Goal: Transaction & Acquisition: Purchase product/service

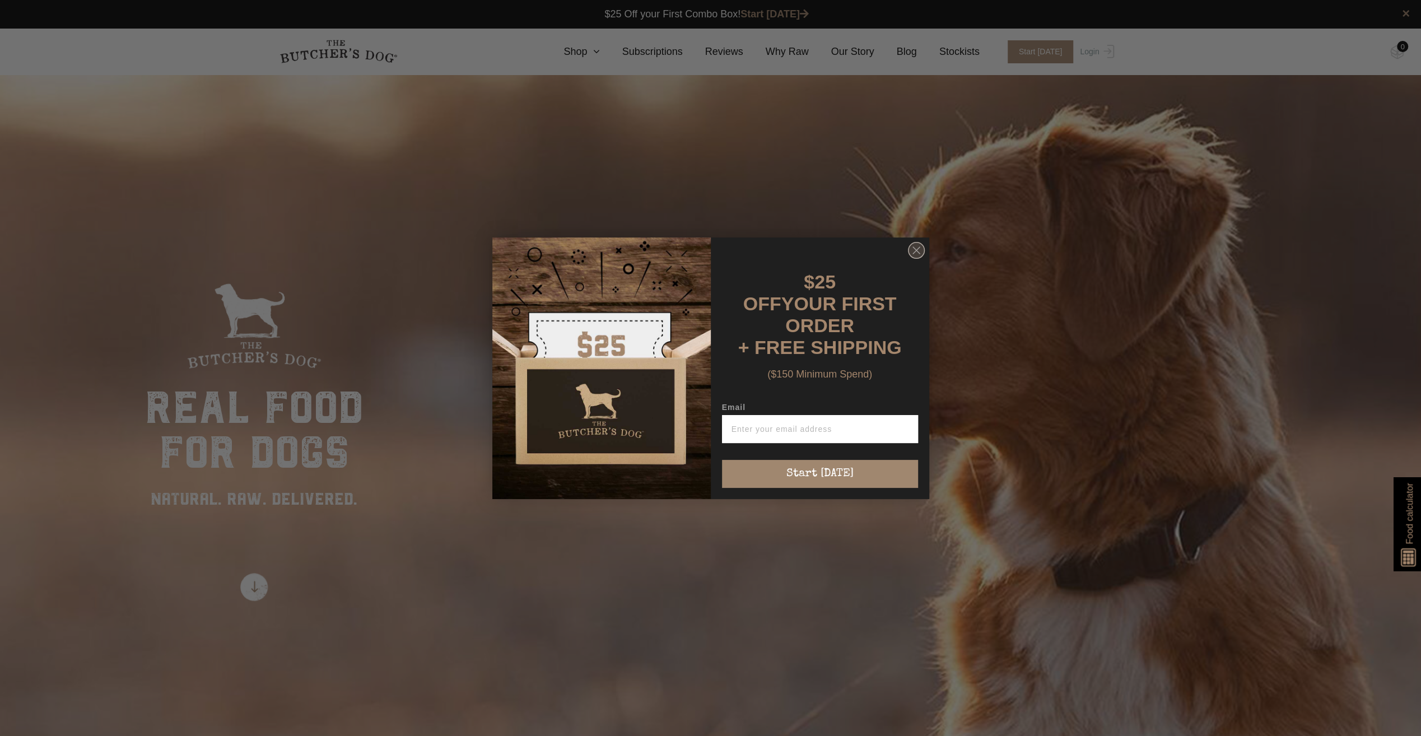
click at [916, 258] on circle "Close dialog" at bounding box center [916, 250] width 16 height 16
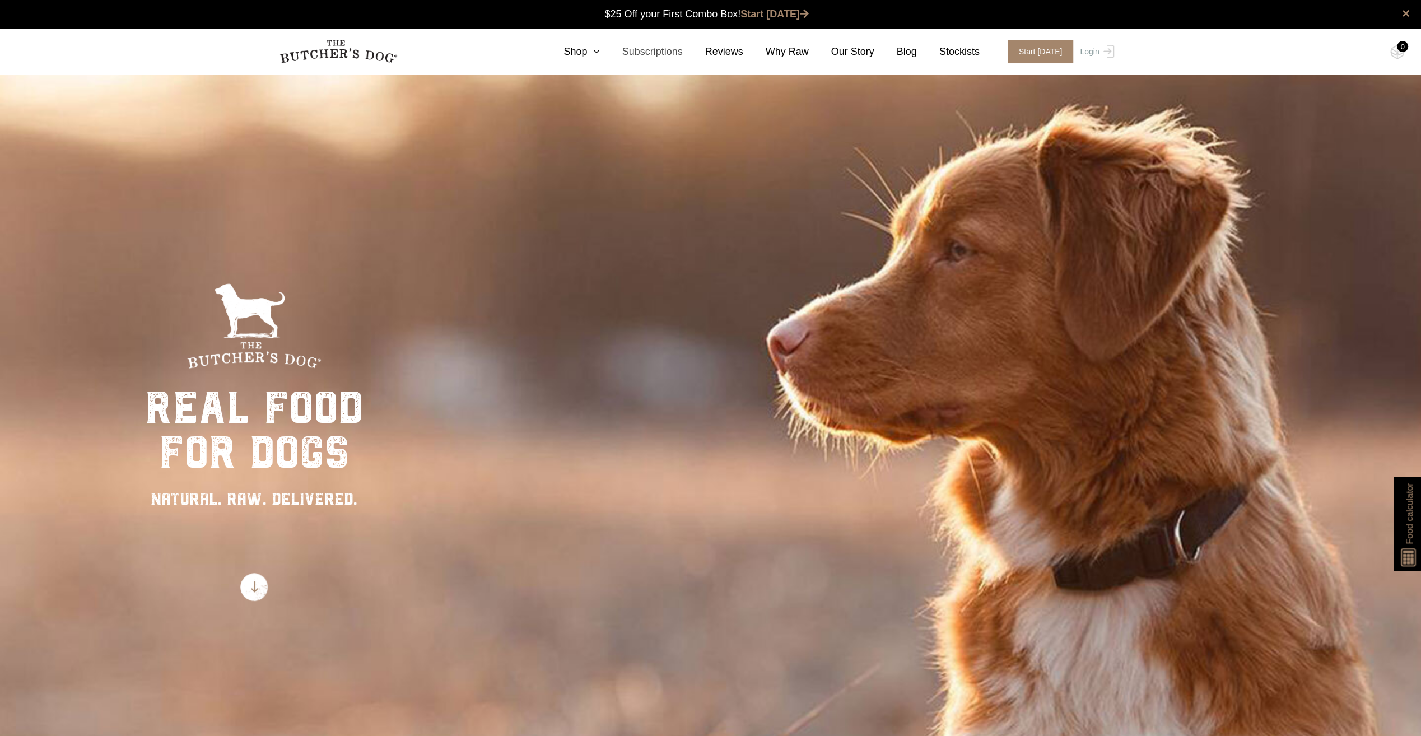
click at [668, 52] on link "Subscriptions" at bounding box center [641, 51] width 83 height 15
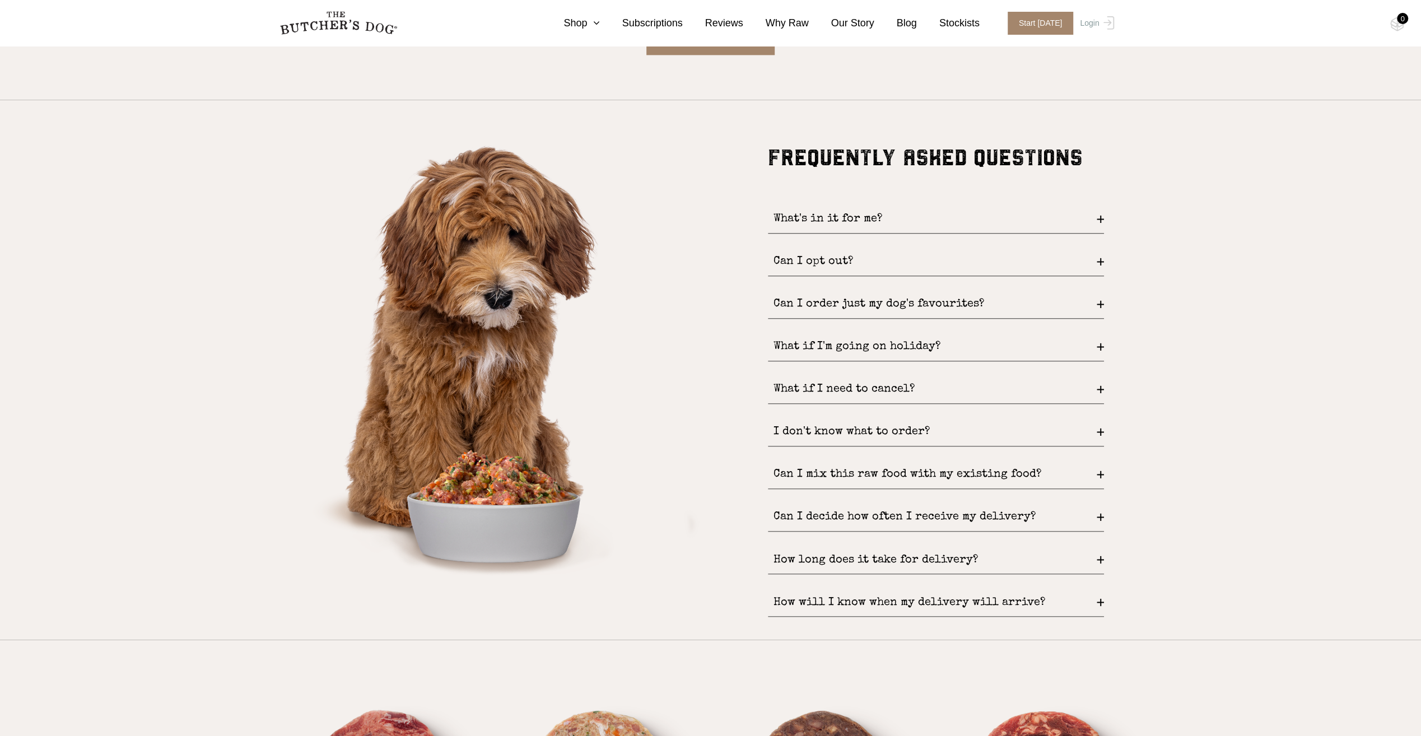
scroll to position [1681, 0]
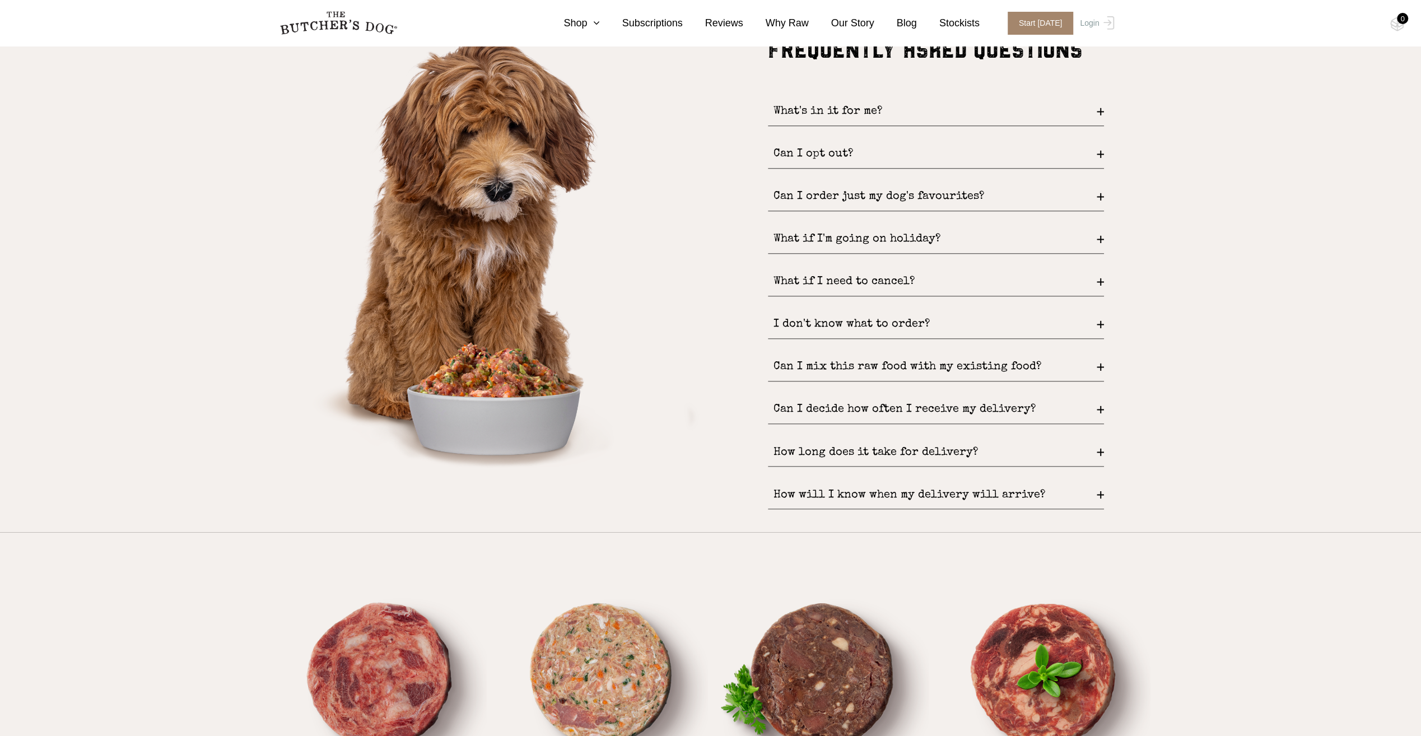
click at [1094, 159] on div "Can I opt out?" at bounding box center [936, 154] width 336 height 29
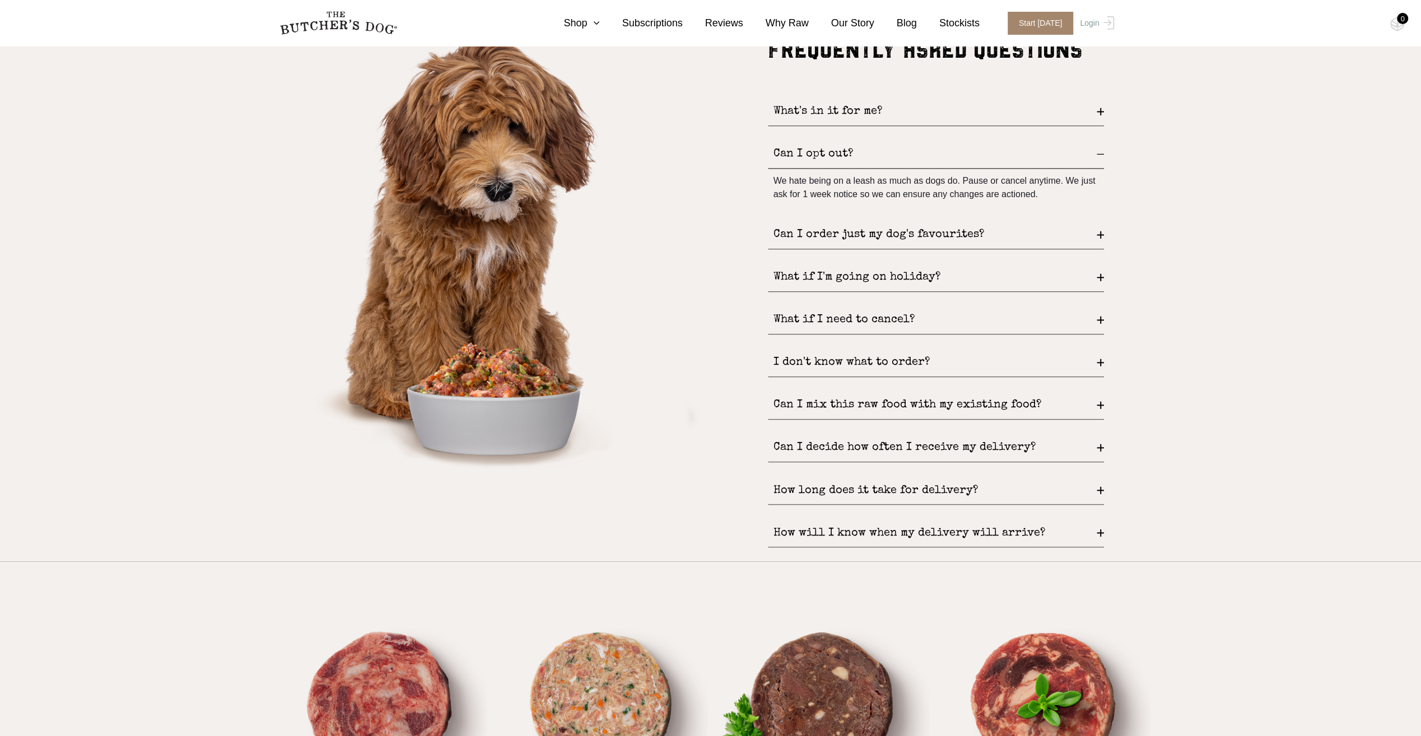
click at [1097, 234] on div "Can I order just my dog's favourites?" at bounding box center [936, 235] width 336 height 29
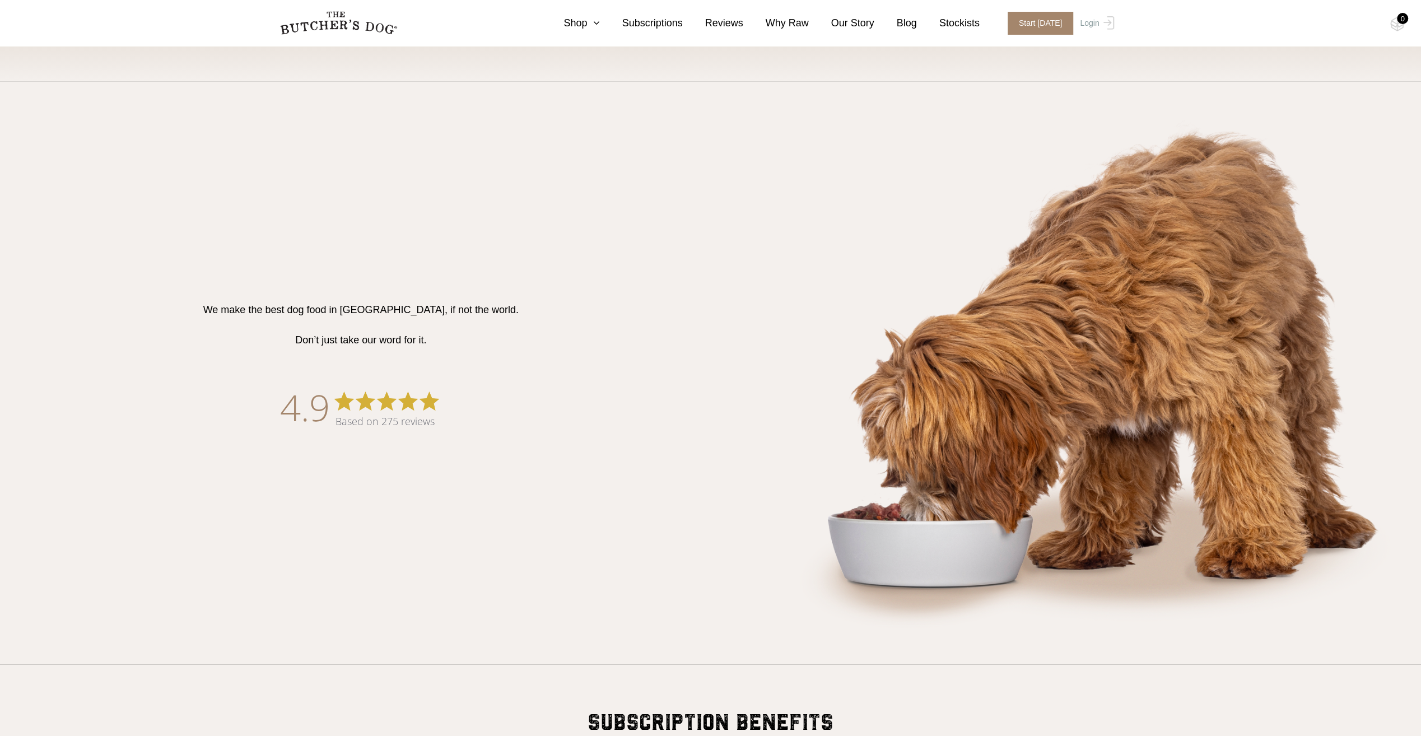
scroll to position [504, 0]
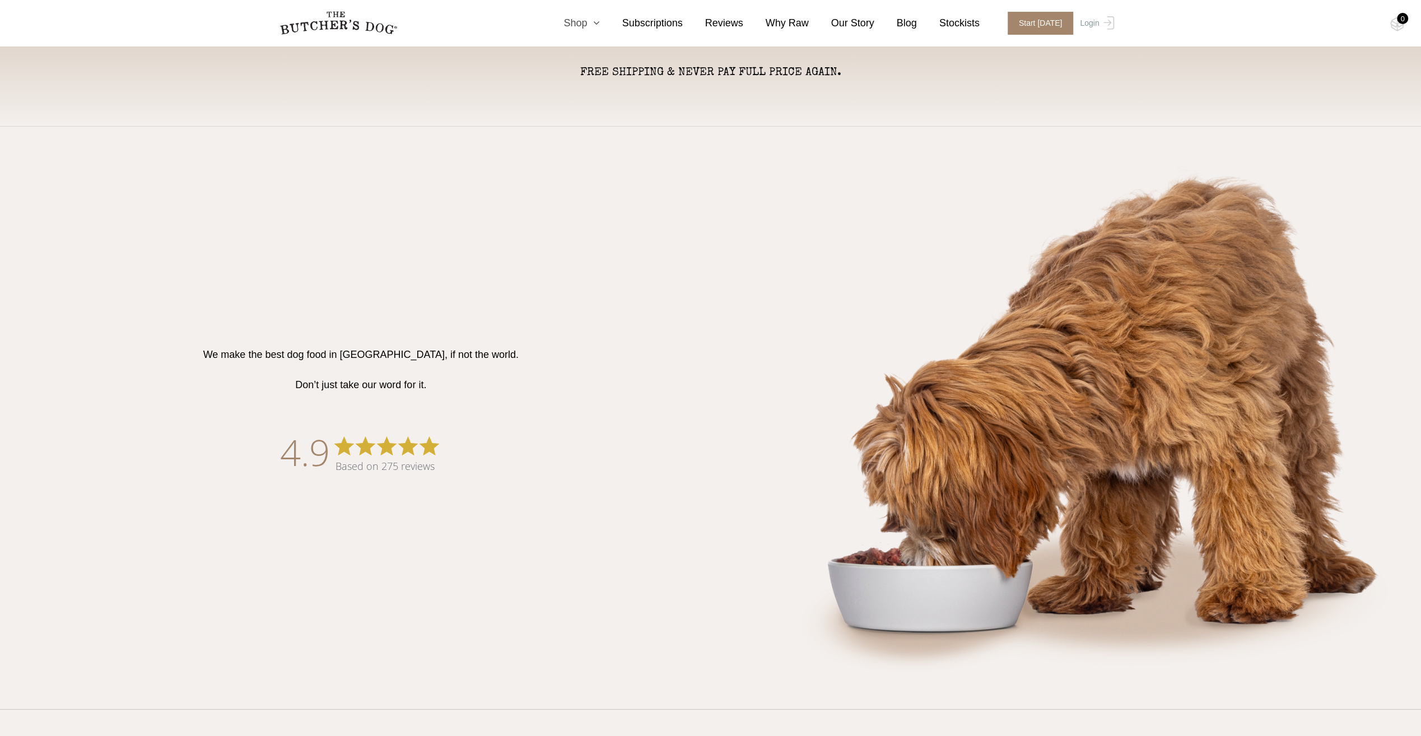
click at [594, 22] on link "Shop" at bounding box center [570, 23] width 58 height 15
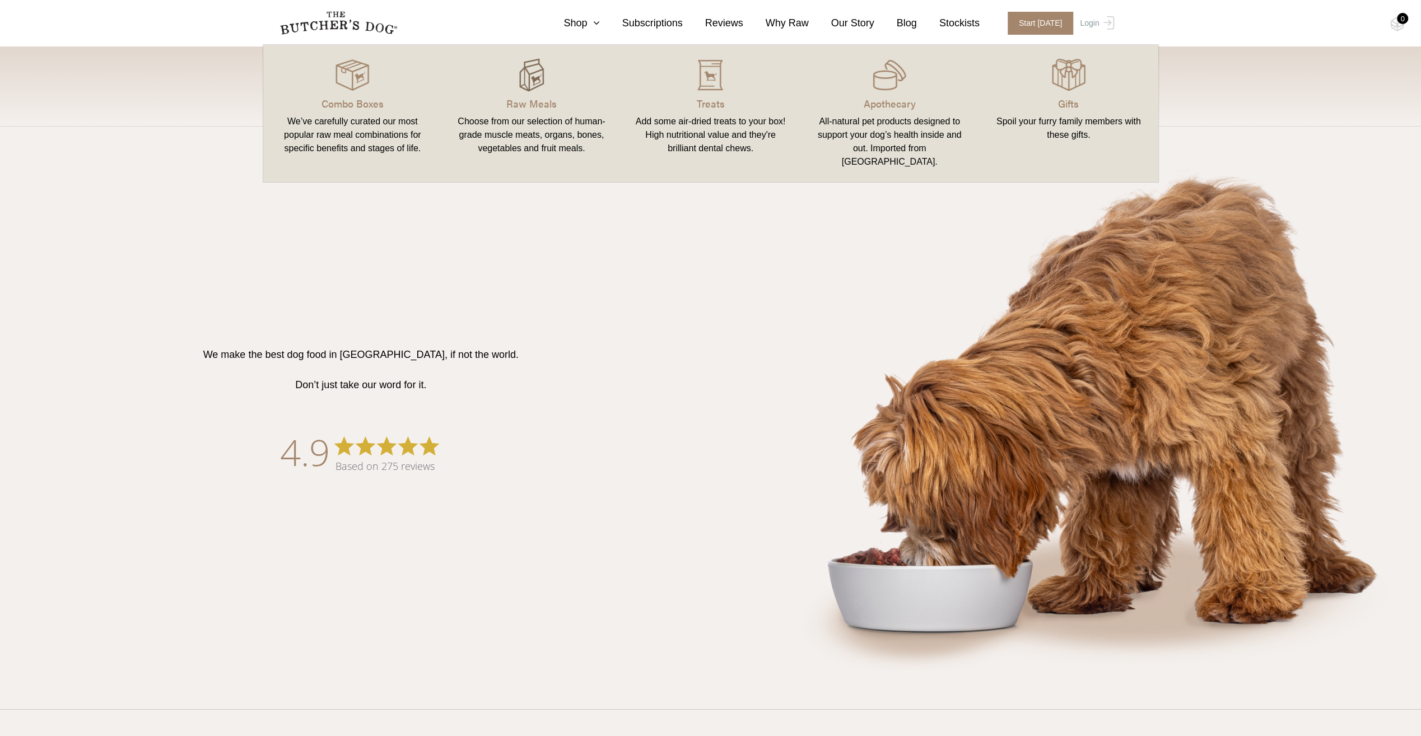
click at [527, 79] on img at bounding box center [532, 75] width 34 height 34
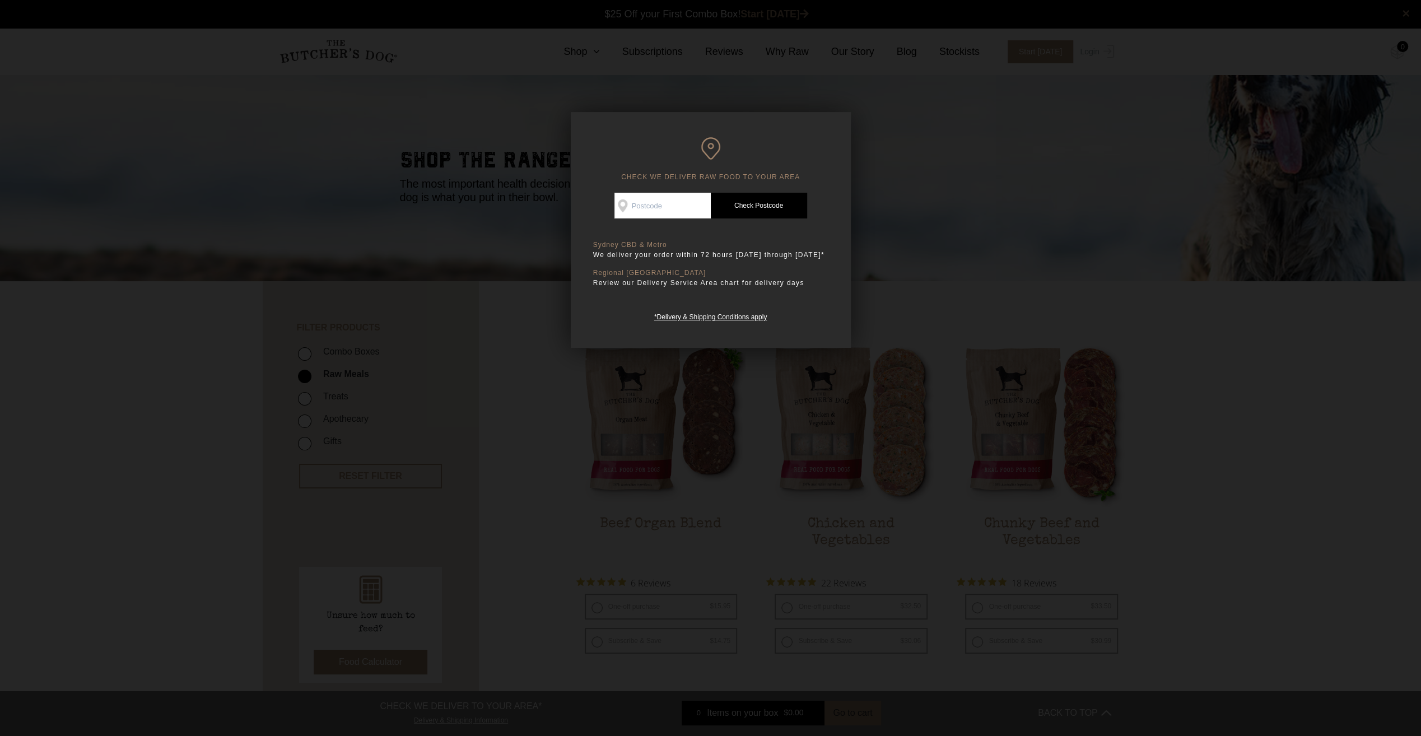
click at [665, 197] on input "Check Availability At" at bounding box center [663, 206] width 96 height 26
type input "2192"
click at [780, 214] on link "Check Postcode" at bounding box center [759, 206] width 96 height 26
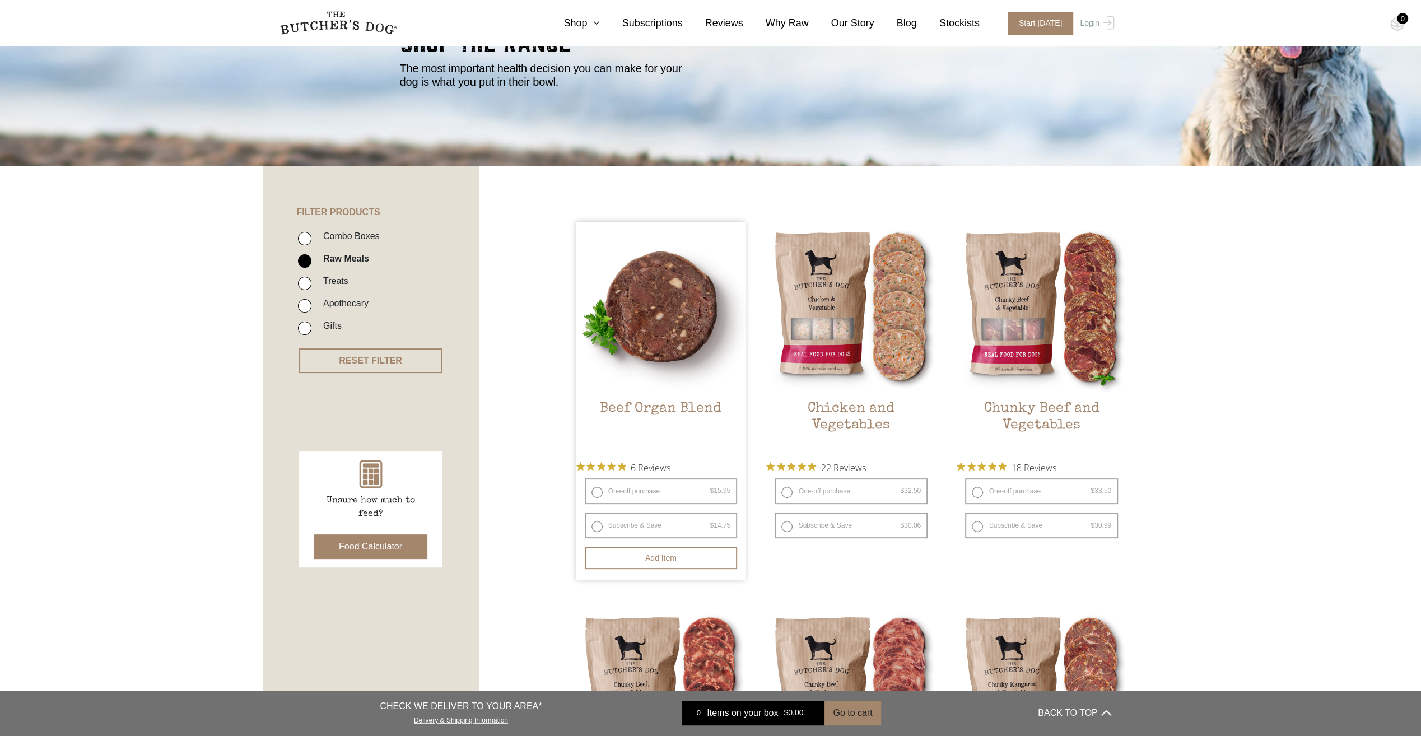
scroll to position [112, 0]
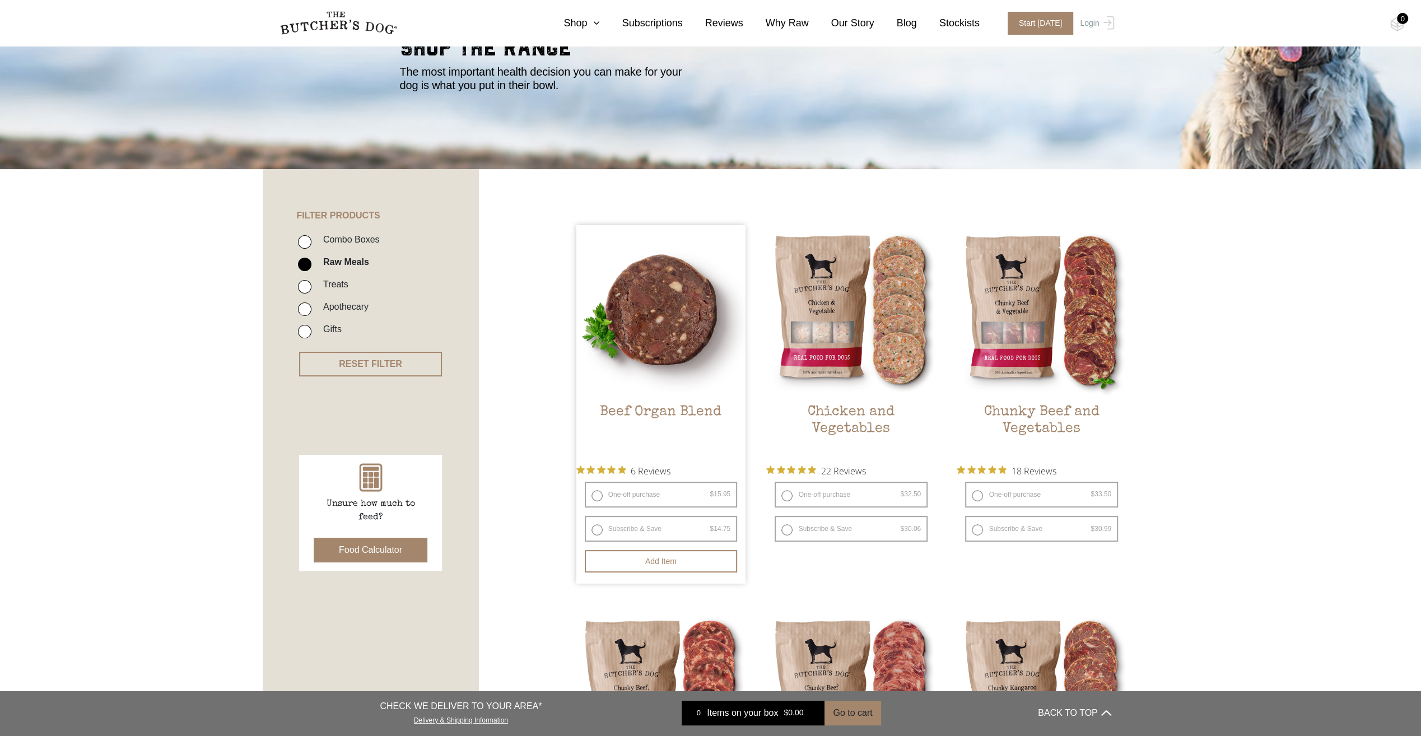
click at [701, 375] on img at bounding box center [662, 310] width 170 height 170
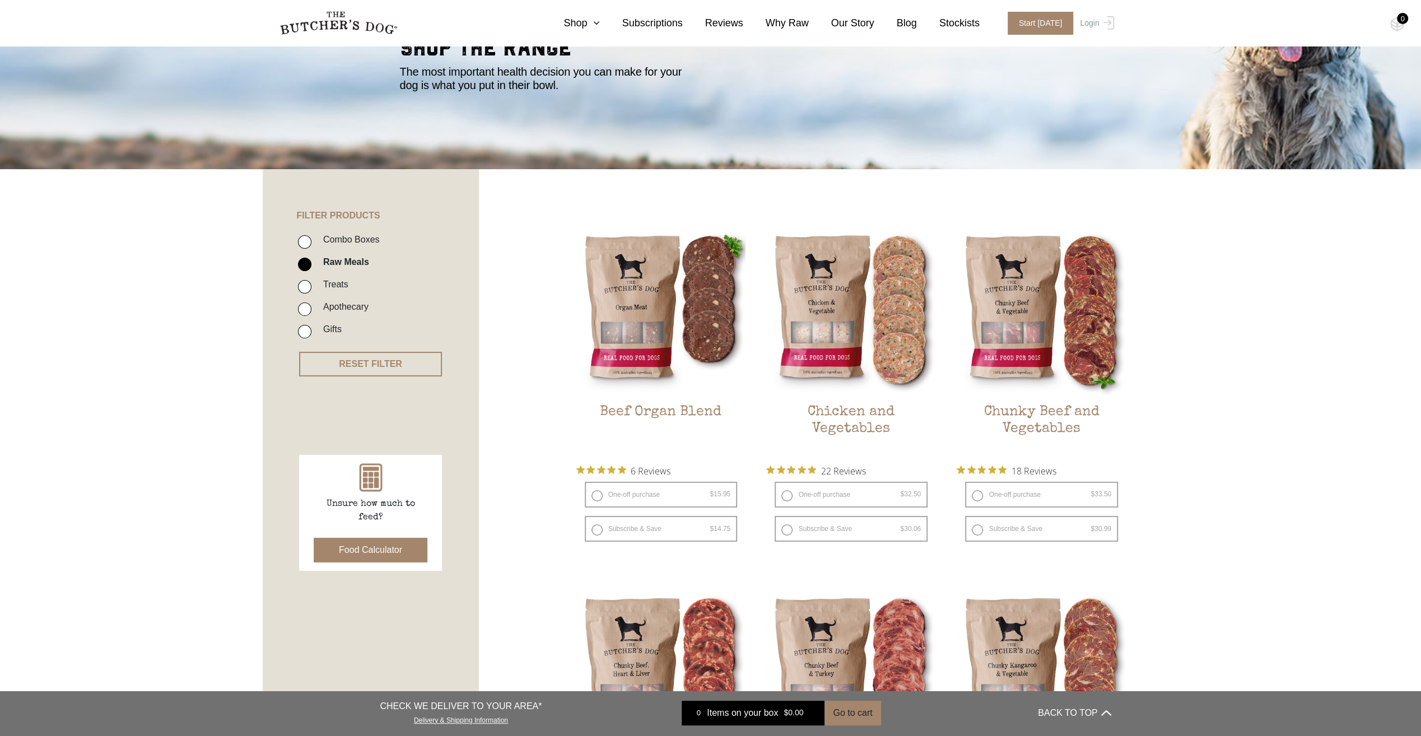
click at [348, 231] on div "Combo Boxes Raw Meals Treats Apothecary Gifts" at bounding box center [382, 282] width 194 height 123
click at [298, 242] on input "Combo Boxes" at bounding box center [304, 241] width 13 height 13
checkbox input "true"
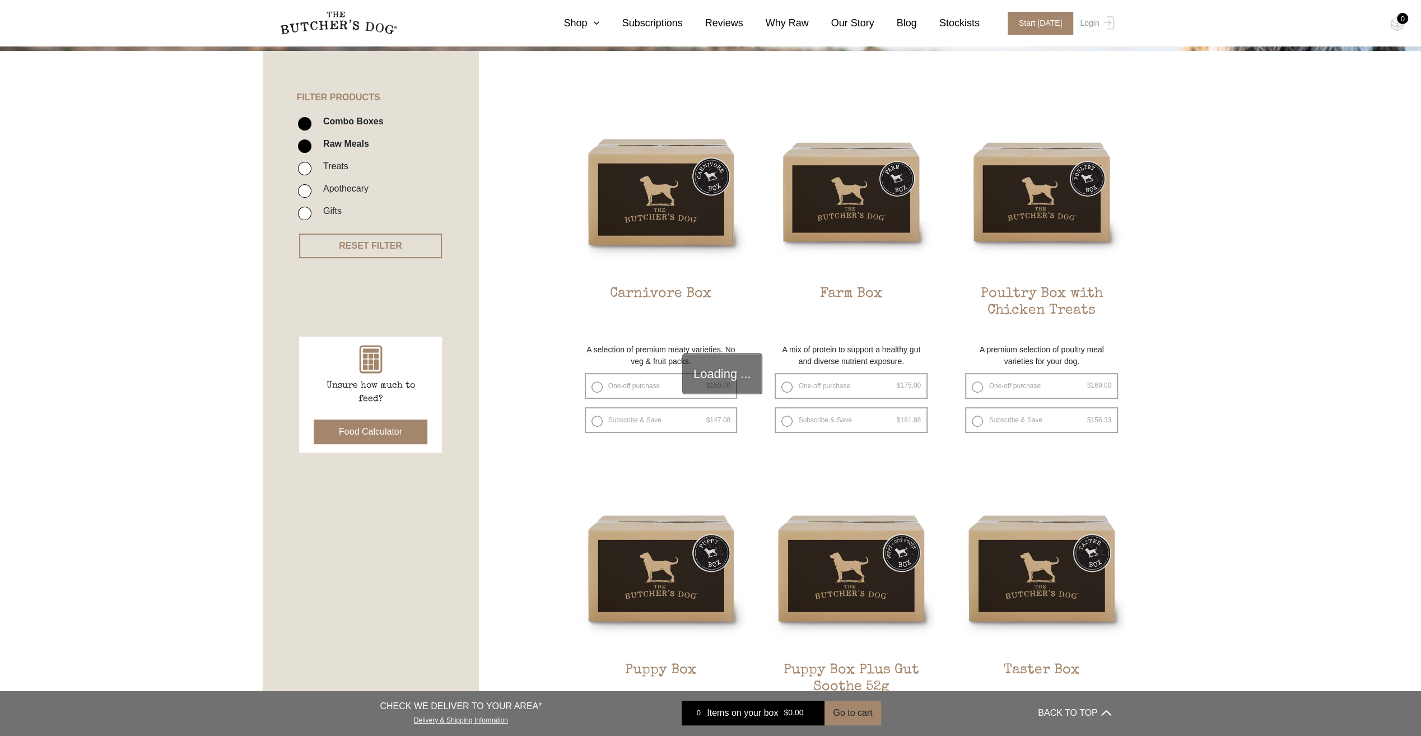
scroll to position [253, 0]
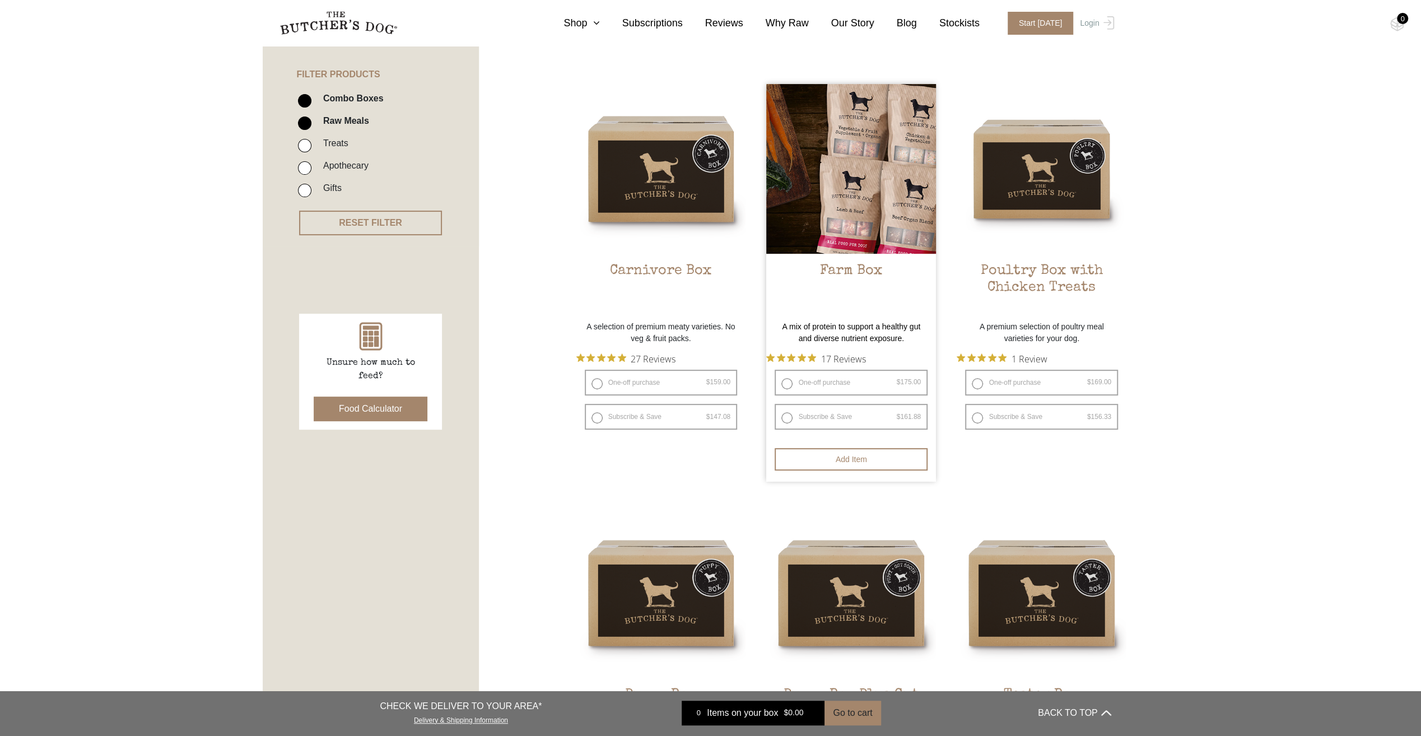
click at [829, 259] on link "Farm Box $ 175.00 — or subscribe and save 7.5%" at bounding box center [851, 199] width 170 height 231
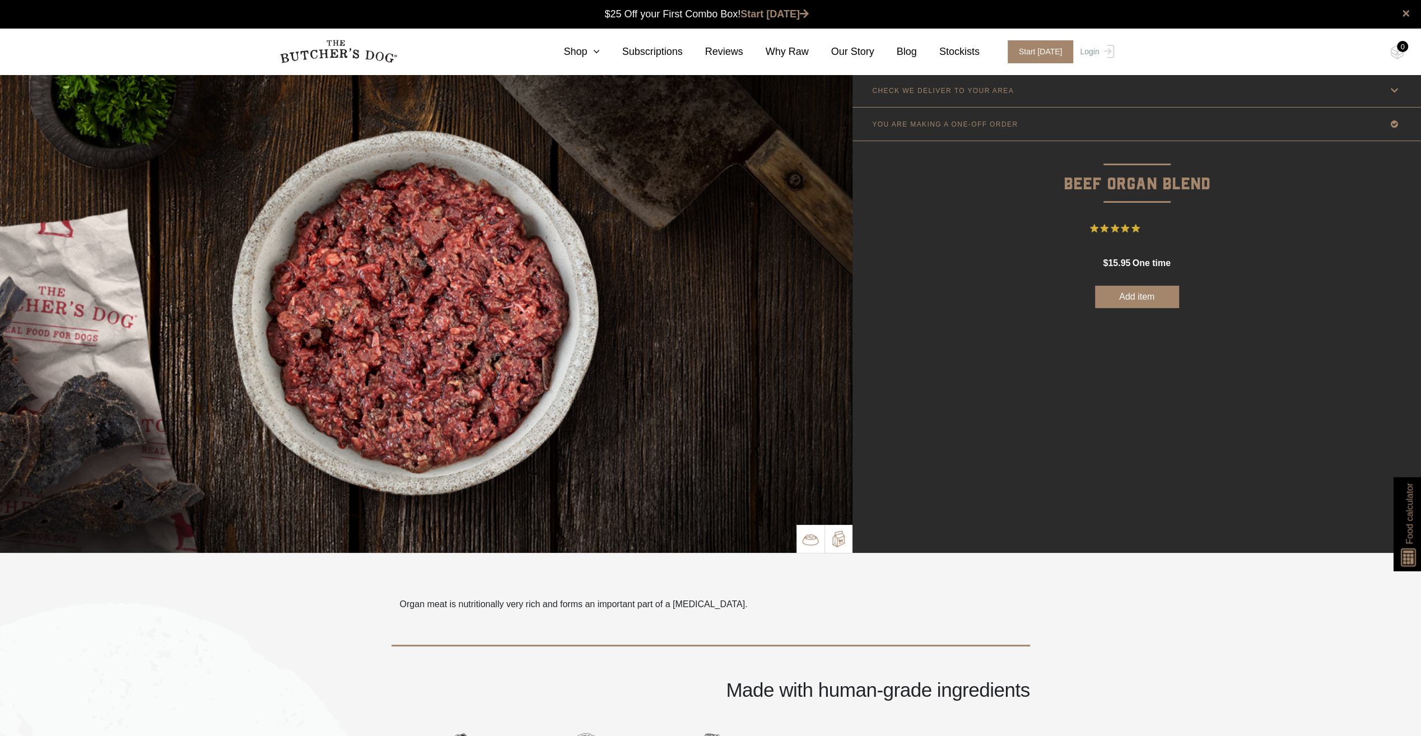
drag, startPoint x: 856, startPoint y: 540, endPoint x: 850, endPoint y: 541, distance: 6.3
click at [854, 540] on div "CHECK WE DELIVER TO YOUR AREA Good news! We deliver to your area 2192 Change po…" at bounding box center [1137, 313] width 569 height 479
click at [847, 542] on p at bounding box center [839, 539] width 28 height 28
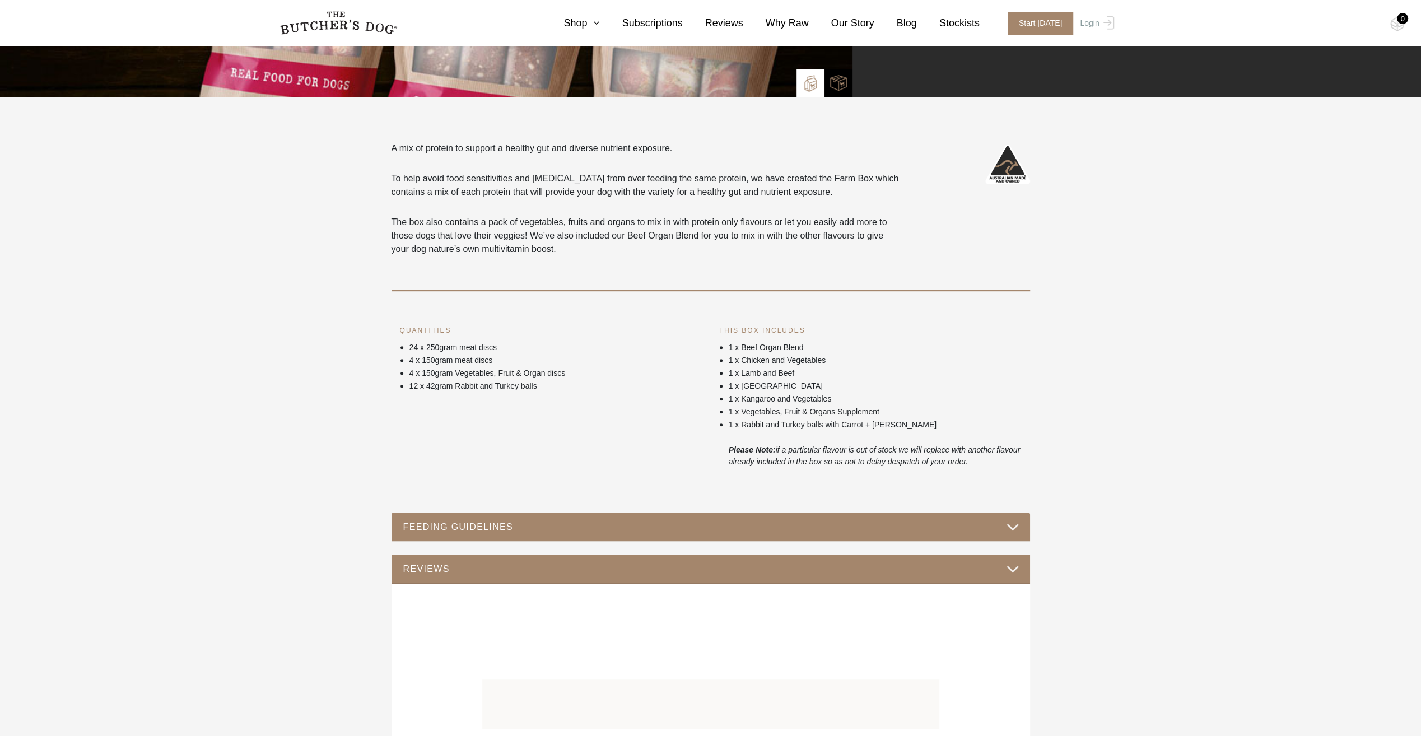
scroll to position [504, 0]
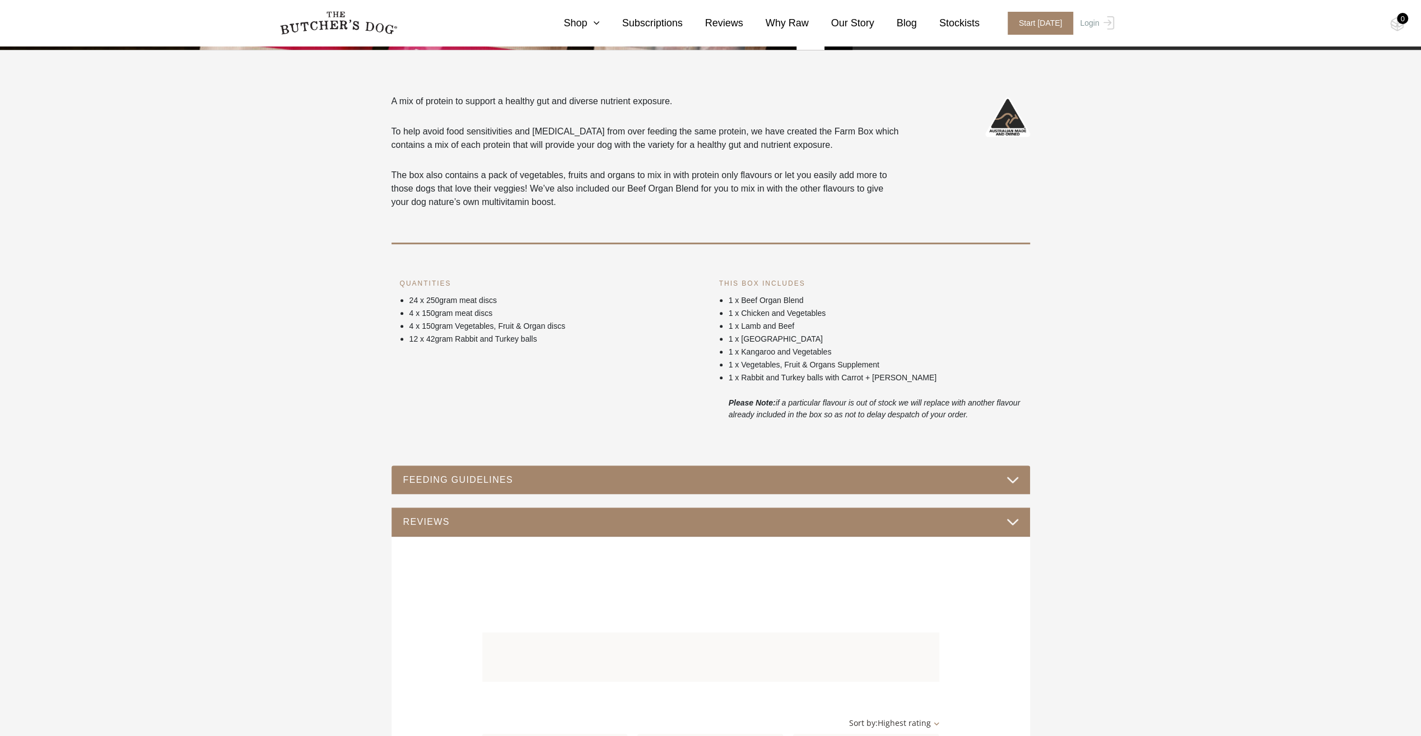
click at [968, 483] on button "FEEDING GUIDELINES" at bounding box center [711, 479] width 616 height 15
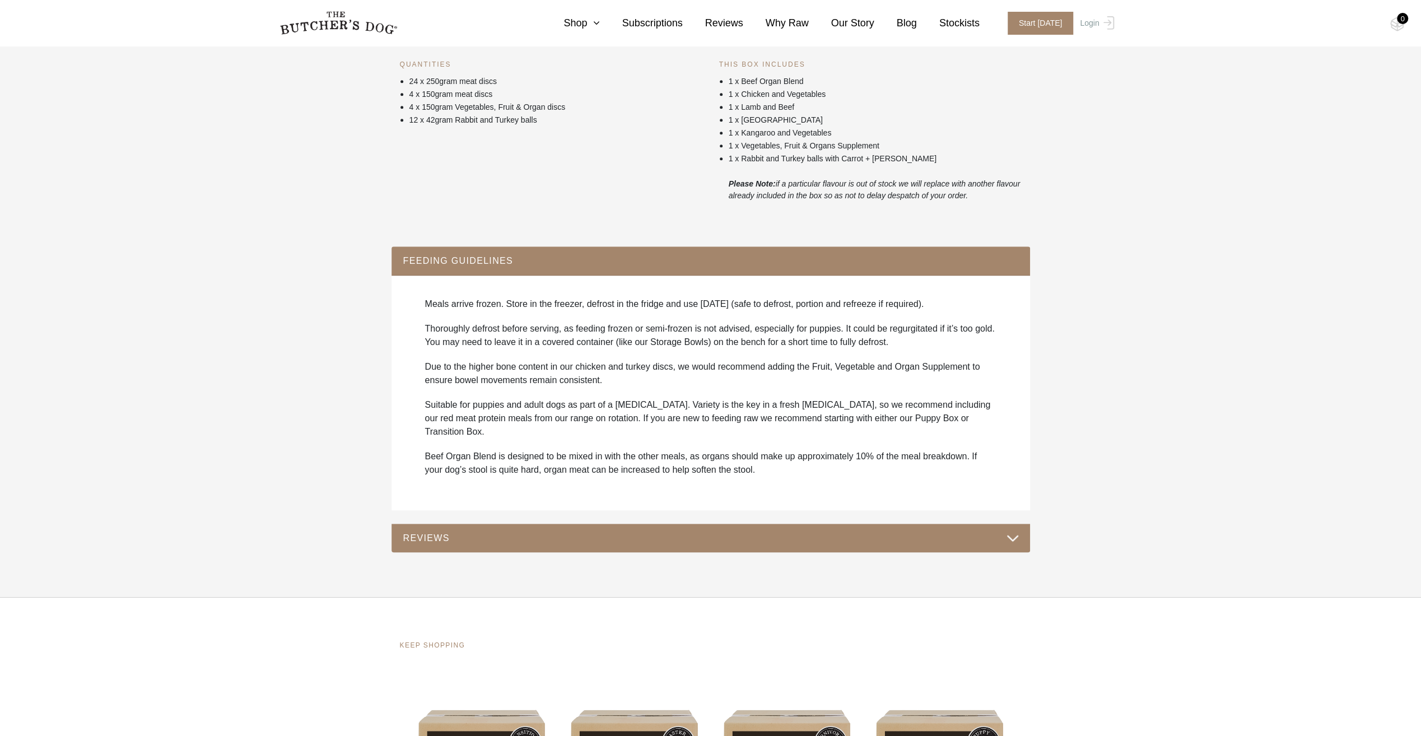
scroll to position [840, 0]
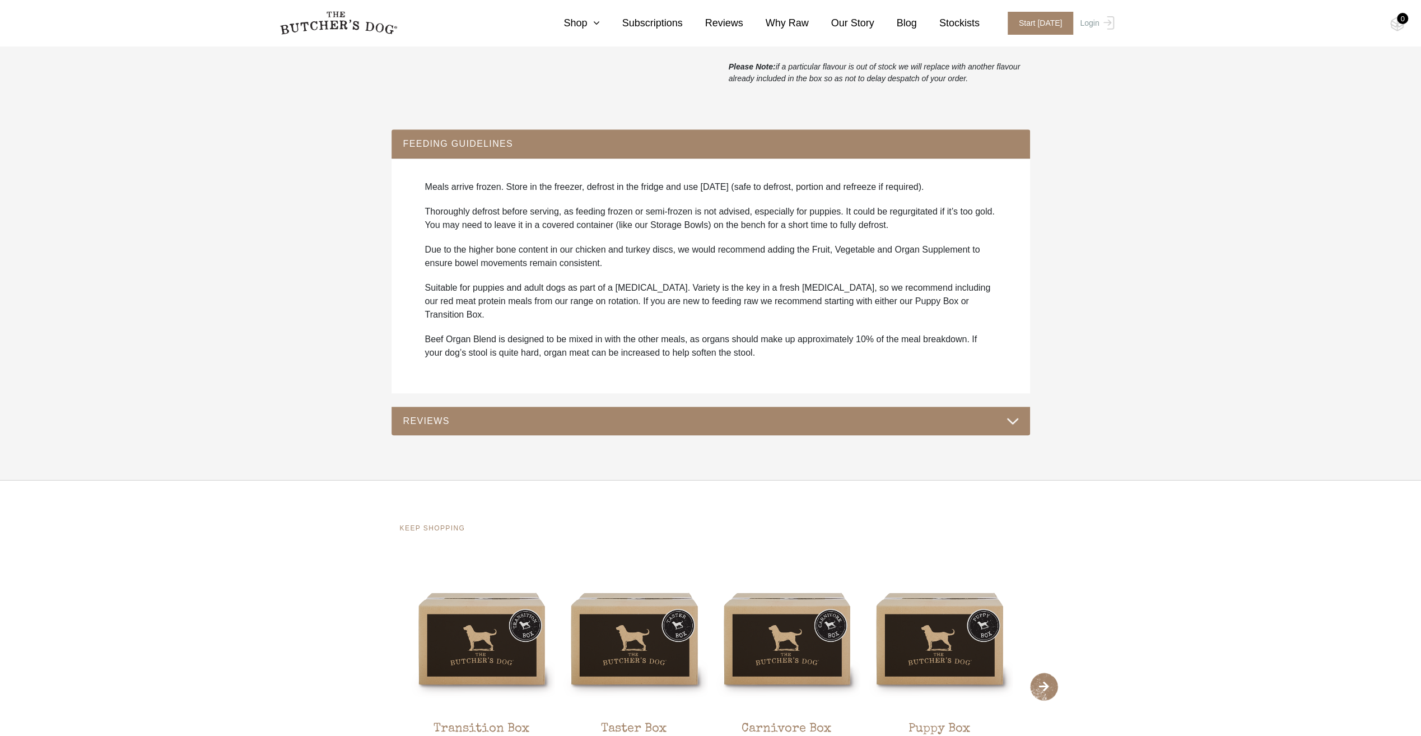
click at [535, 415] on button "REVIEWS" at bounding box center [711, 420] width 616 height 15
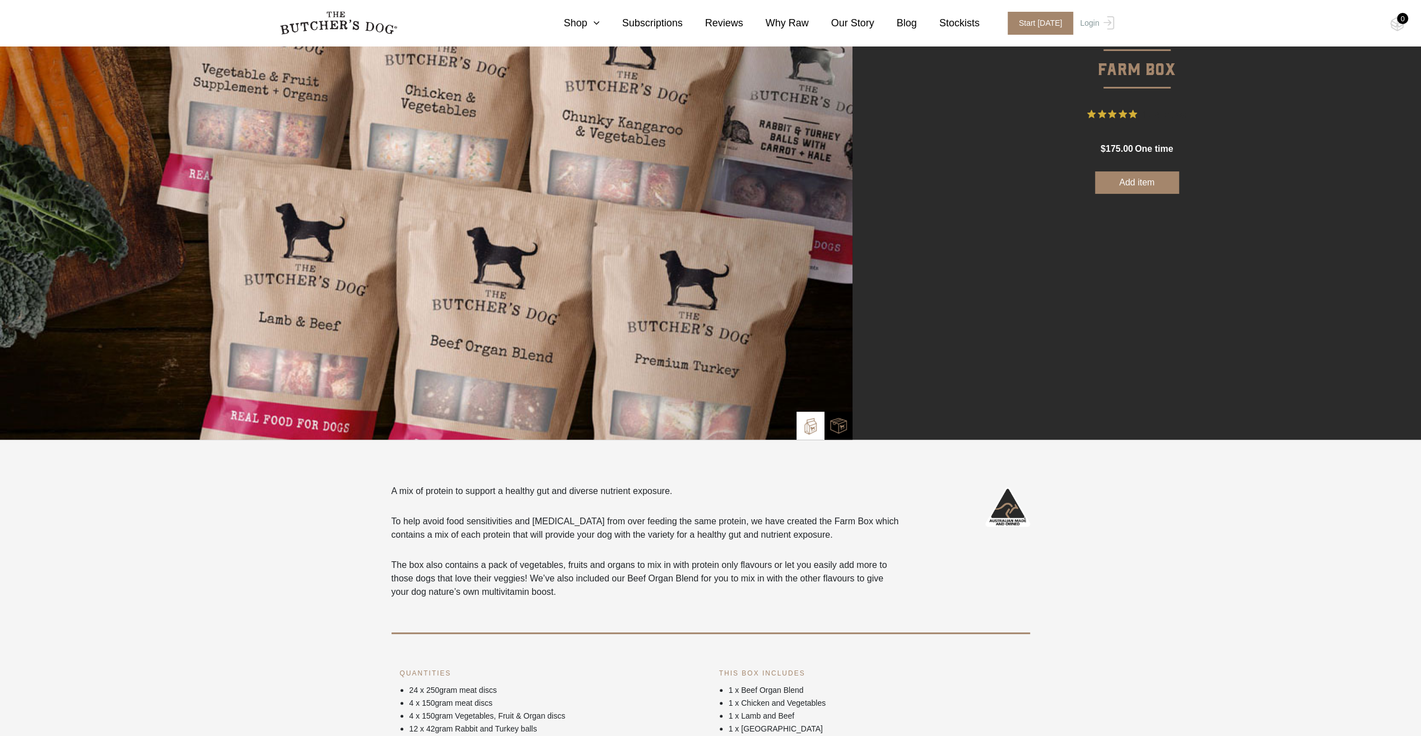
scroll to position [0, 0]
